Goal: Task Accomplishment & Management: Manage account settings

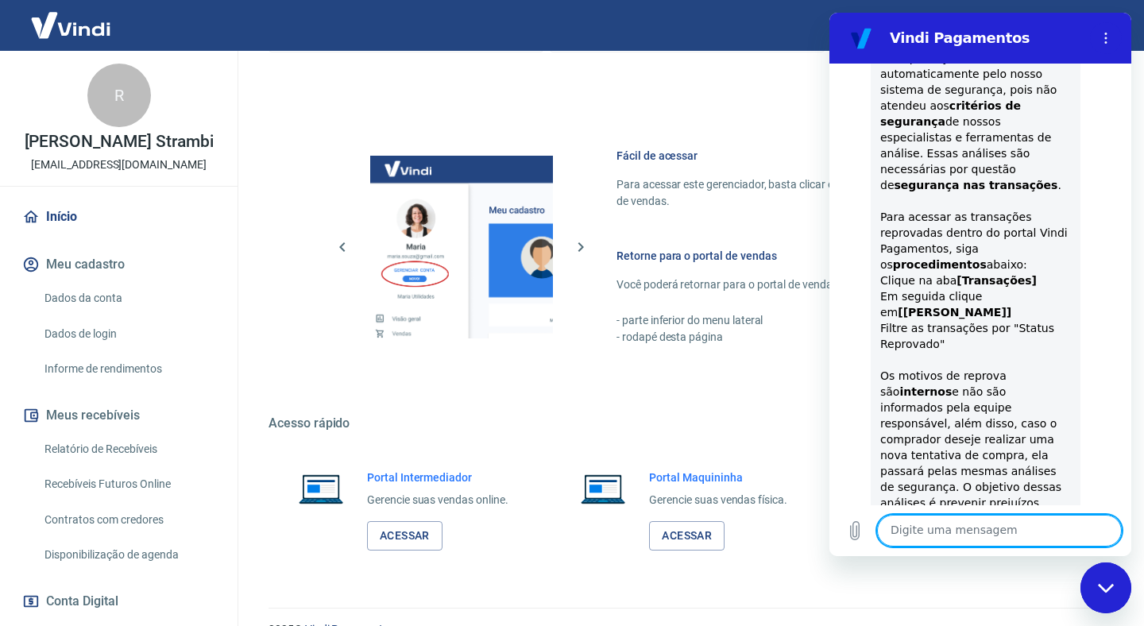
scroll to position [644, 0]
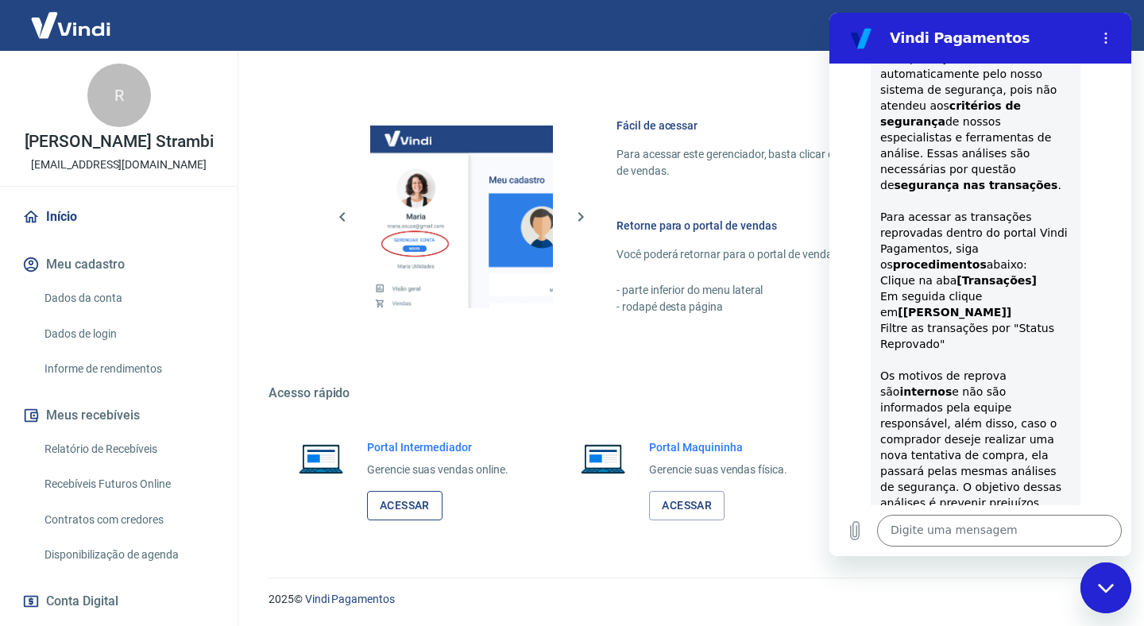
click at [397, 491] on link "Acessar" at bounding box center [405, 505] width 76 height 29
